Goal: Check status: Check status

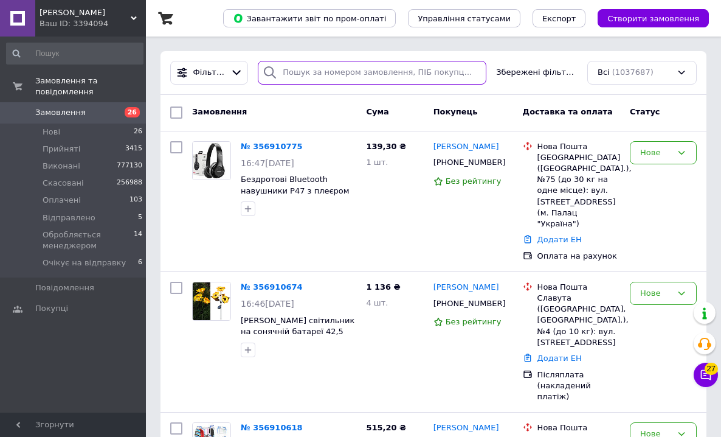
click at [327, 69] on input "search" at bounding box center [372, 73] width 229 height 24
paste input "356852431"
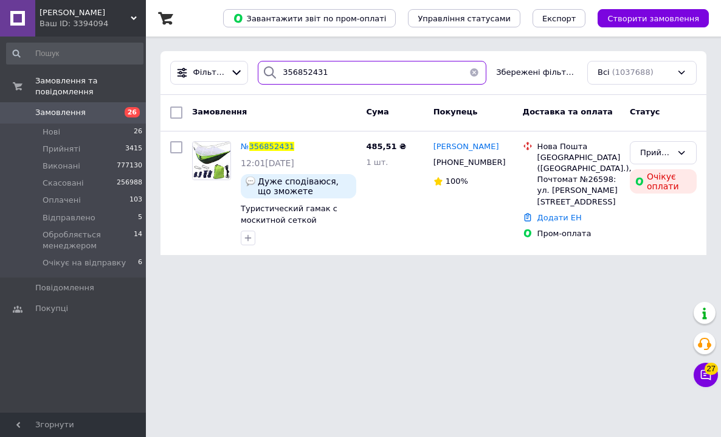
type input "356852431"
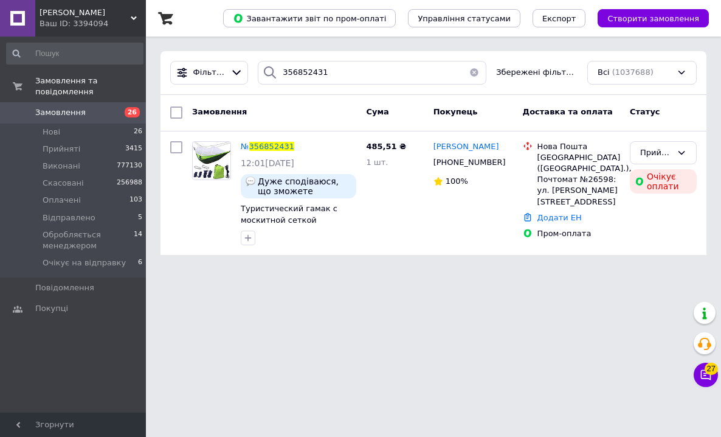
click at [90, 17] on span "[PERSON_NAME]" at bounding box center [85, 12] width 91 height 11
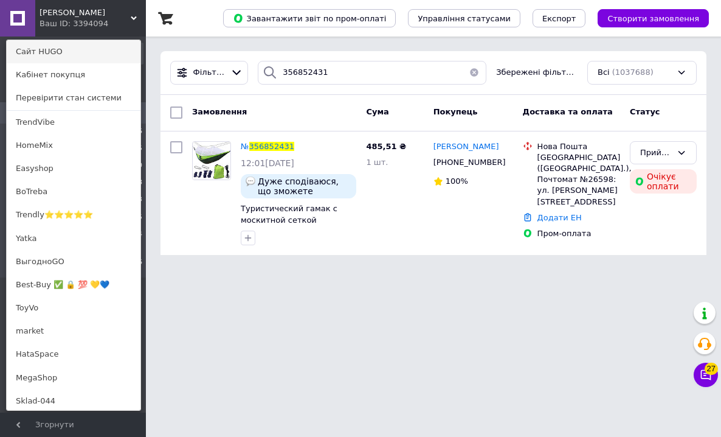
click at [74, 56] on link "Сайт HUGO" at bounding box center [74, 51] width 134 height 23
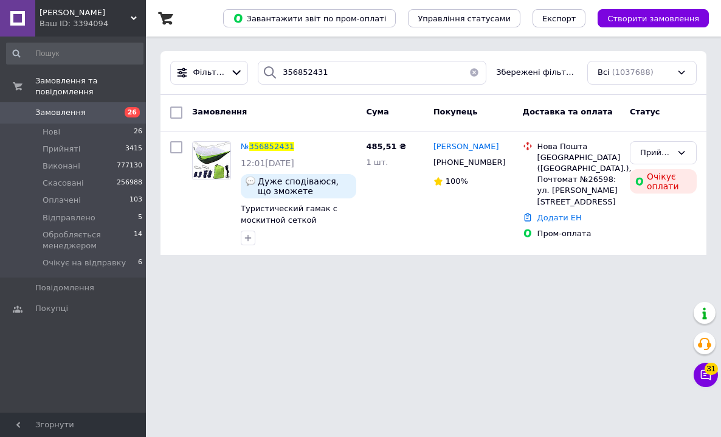
click at [112, 45] on input at bounding box center [74, 54] width 137 height 22
click at [117, 26] on div "Ваш ID: 3394094" at bounding box center [93, 23] width 106 height 11
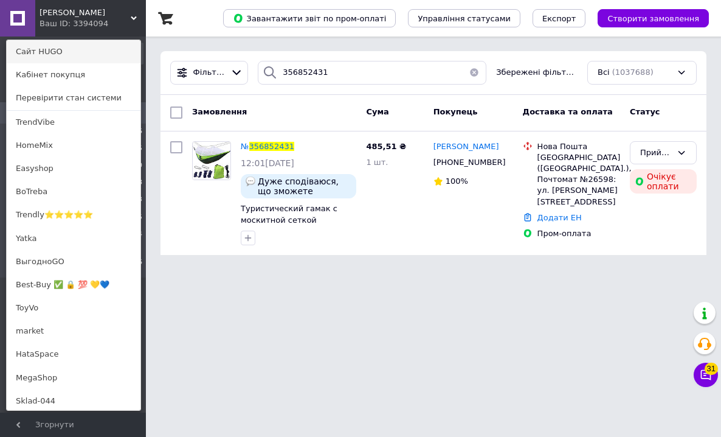
click at [103, 58] on link "Сайт HUGO" at bounding box center [74, 51] width 134 height 23
